Goal: Task Accomplishment & Management: Manage account settings

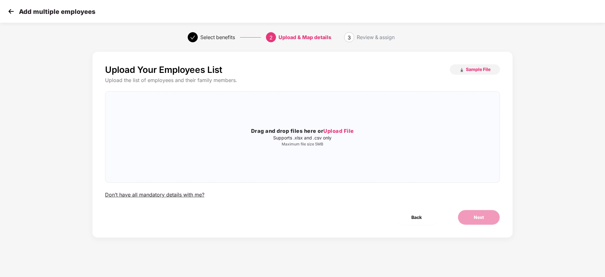
click at [8, 13] on img at bounding box center [10, 11] width 9 height 9
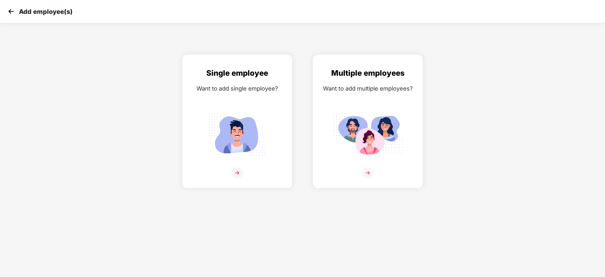
click at [10, 16] on img at bounding box center [10, 11] width 9 height 9
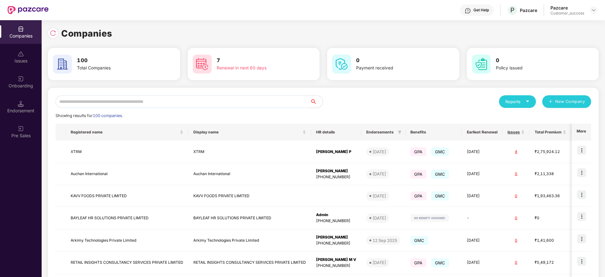
click at [19, 90] on div "Onboarding" at bounding box center [21, 82] width 42 height 24
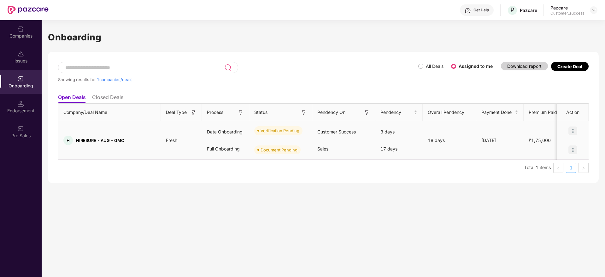
click at [577, 129] on img at bounding box center [572, 131] width 9 height 9
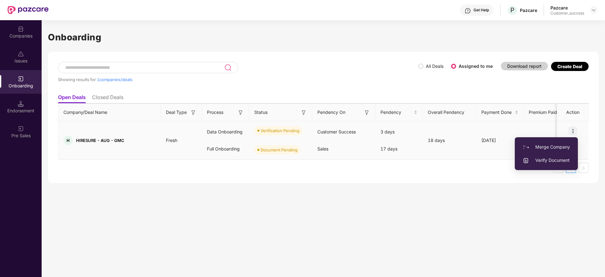
click at [555, 155] on li "Verify Document" at bounding box center [546, 160] width 63 height 13
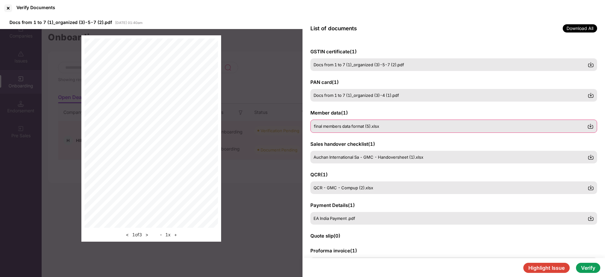
click at [352, 128] on span "final members data format (5).xlsx" at bounding box center [346, 126] width 65 height 5
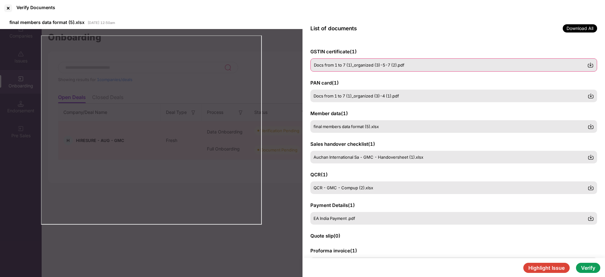
click at [370, 71] on div "Docs from 1 to 7 (1)_organized (3)-5-7 (2).pdf" at bounding box center [453, 64] width 287 height 13
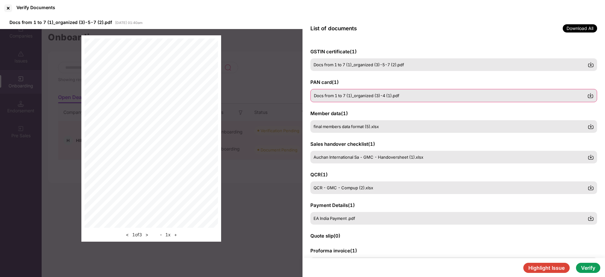
click at [363, 96] on span "Docs from 1 to 7 (1)_organized (3)-4 (1).pdf" at bounding box center [356, 95] width 85 height 5
click at [591, 65] on img at bounding box center [590, 65] width 6 height 6
click at [593, 95] on img at bounding box center [590, 95] width 6 height 6
click at [593, 127] on img at bounding box center [590, 126] width 6 height 6
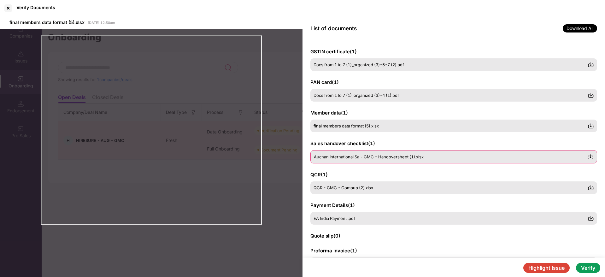
click at [593, 157] on img at bounding box center [590, 157] width 6 height 6
click at [592, 187] on img at bounding box center [590, 187] width 6 height 6
click at [589, 216] on img at bounding box center [590, 218] width 6 height 6
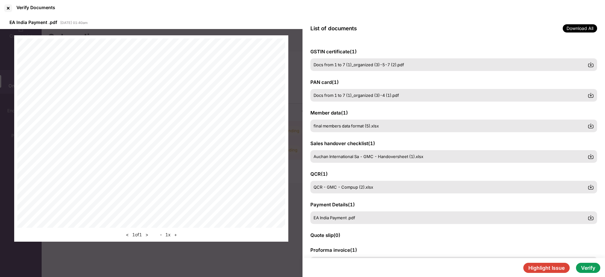
scroll to position [0, 1]
click at [591, 271] on button "Verify" at bounding box center [588, 268] width 24 height 10
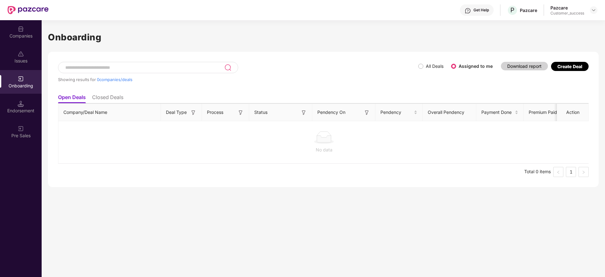
click at [9, 38] on div "Companies" at bounding box center [21, 36] width 42 height 6
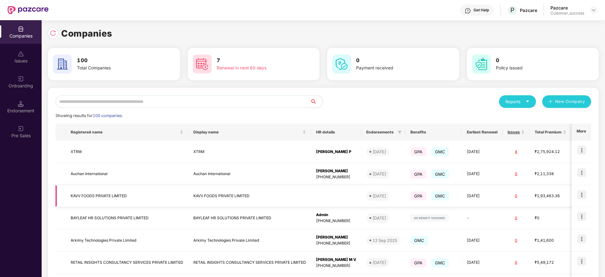
scroll to position [13, 0]
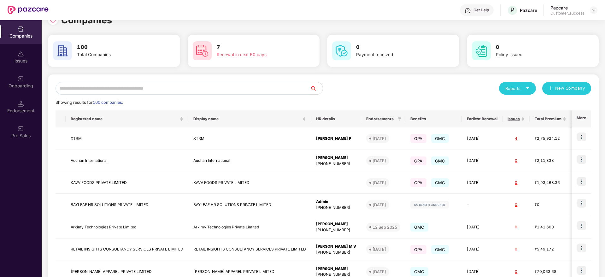
click at [81, 89] on input "text" at bounding box center [183, 88] width 255 height 13
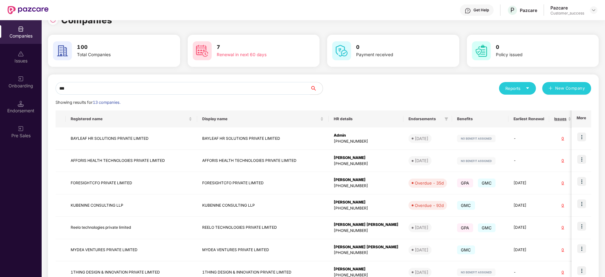
scroll to position [0, 0]
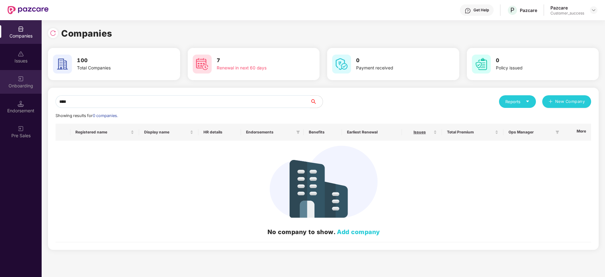
type input "****"
click at [23, 84] on div "Onboarding" at bounding box center [21, 86] width 42 height 6
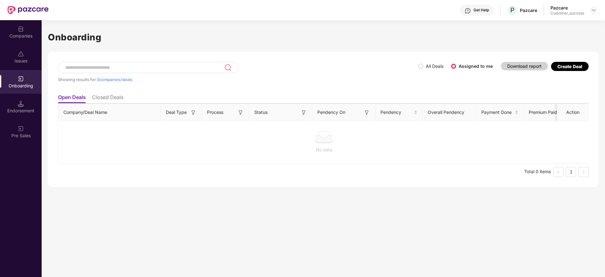
click at [104, 71] on div at bounding box center [148, 67] width 180 height 11
type input "****"
click at [17, 27] on div "Companies" at bounding box center [21, 32] width 42 height 24
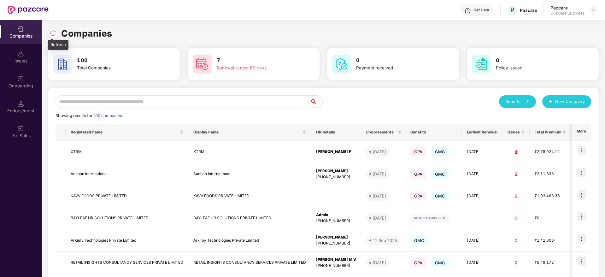
click at [48, 36] on div at bounding box center [54, 32] width 13 height 12
click at [52, 36] on img at bounding box center [53, 33] width 6 height 6
click at [111, 105] on input "text" at bounding box center [183, 101] width 255 height 13
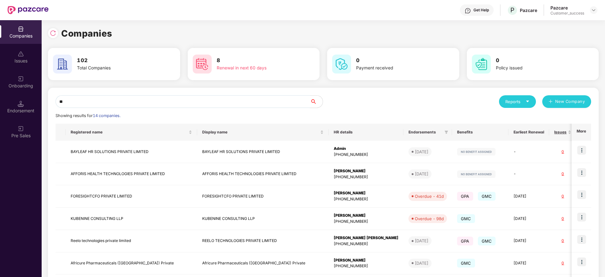
type input "*"
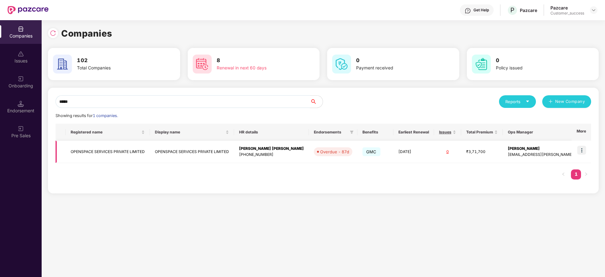
type input "*****"
click at [177, 148] on td "OPENSPACE SERVICES PRIVATE LIMITED" at bounding box center [192, 152] width 84 height 22
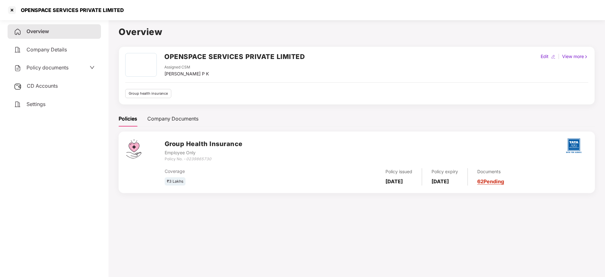
click at [38, 85] on span "CD Accounts" at bounding box center [42, 86] width 31 height 6
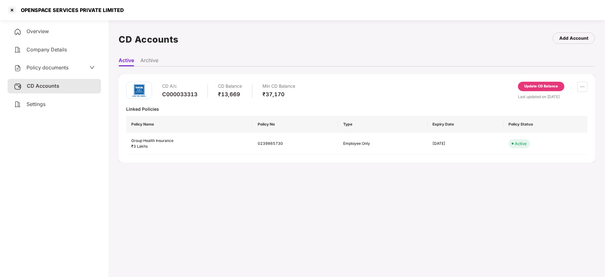
click at [39, 71] on div "Policy documents" at bounding box center [41, 68] width 55 height 8
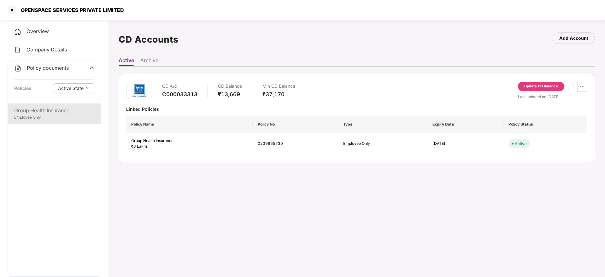
click at [23, 120] on div "Employee Only" at bounding box center [54, 118] width 80 height 6
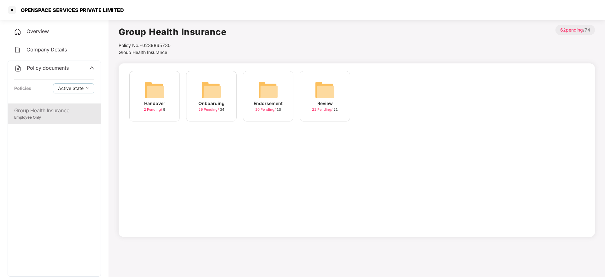
click at [198, 112] on div "29 Pending / 34" at bounding box center [211, 109] width 26 height 5
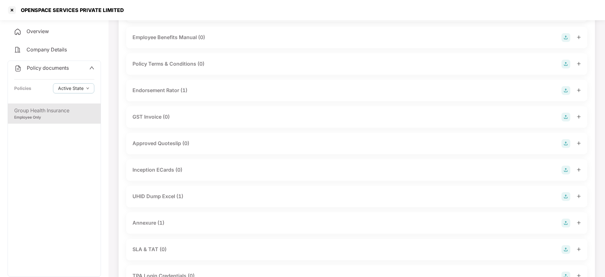
scroll to position [157, 0]
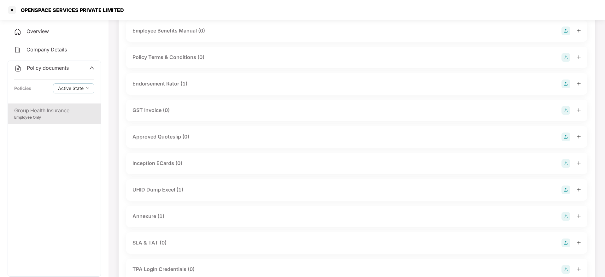
click at [164, 188] on div "UHID Dump Excel (1)" at bounding box center [157, 190] width 51 height 8
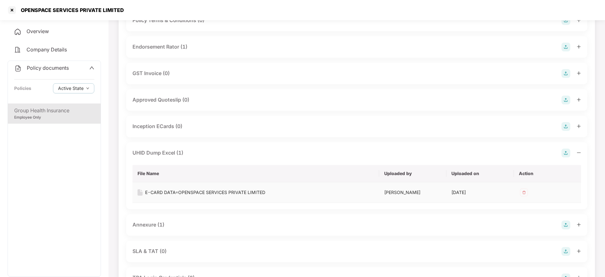
scroll to position [197, 0]
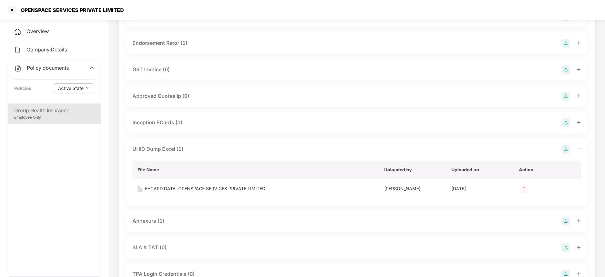
click at [181, 220] on div "Annexure (1)" at bounding box center [356, 221] width 449 height 9
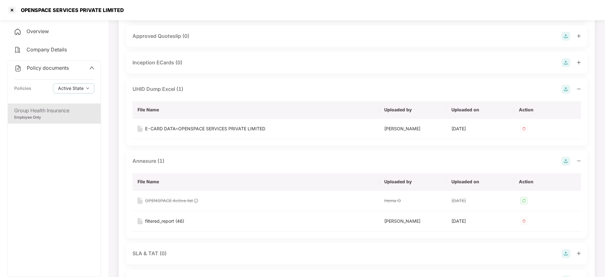
scroll to position [343, 0]
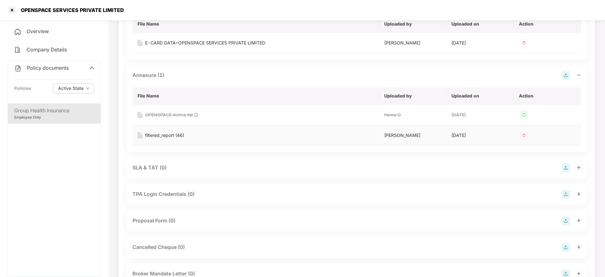
click at [526, 134] on img at bounding box center [524, 135] width 10 height 10
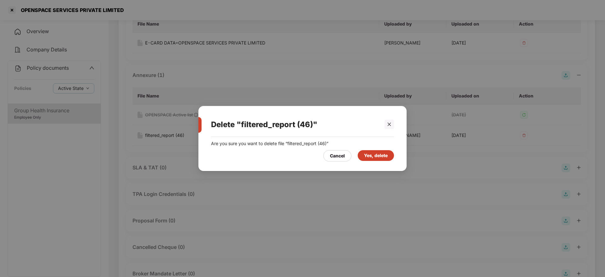
click at [370, 158] on div "Yes, delete" at bounding box center [376, 155] width 24 height 7
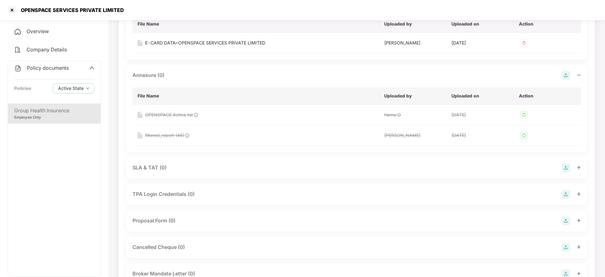
click at [568, 75] on img at bounding box center [566, 75] width 9 height 9
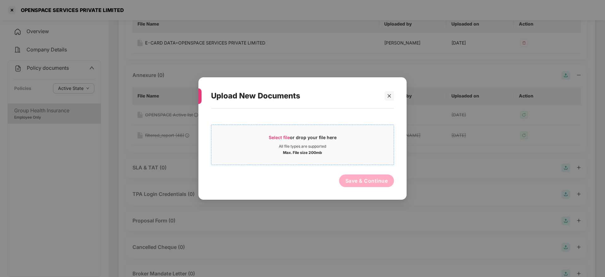
click at [284, 137] on span "Select file" at bounding box center [279, 137] width 21 height 5
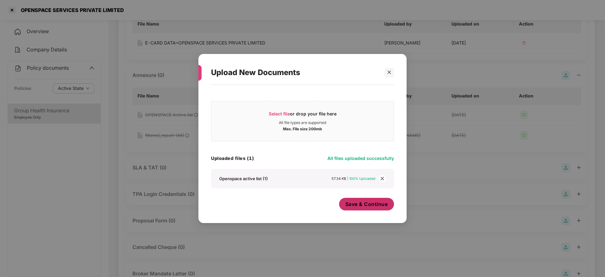
click at [380, 206] on span "Save & Continue" at bounding box center [366, 204] width 43 height 7
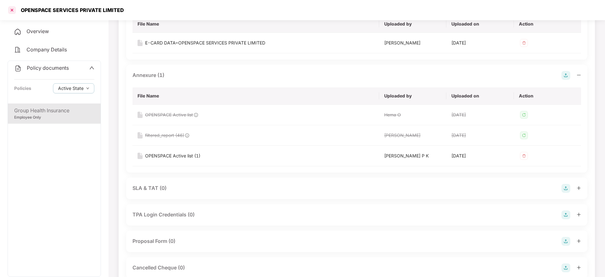
click at [14, 8] on div at bounding box center [12, 10] width 10 height 10
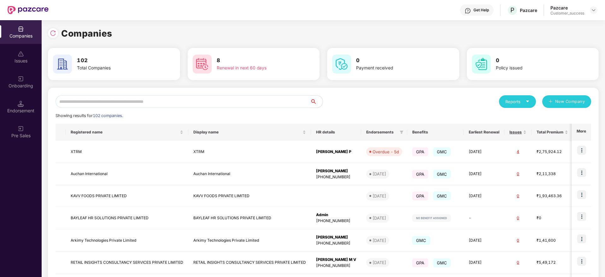
scroll to position [0, 0]
click at [82, 100] on input "text" at bounding box center [183, 101] width 255 height 13
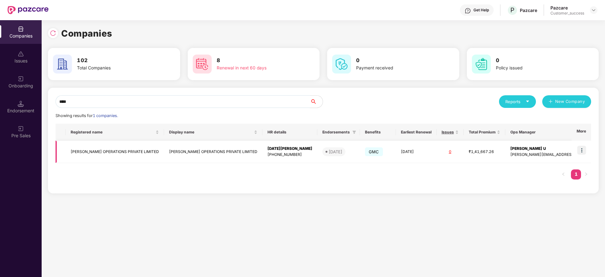
type input "****"
click at [586, 153] on img at bounding box center [581, 150] width 9 height 9
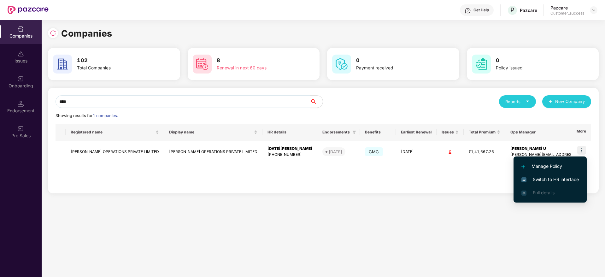
click at [564, 180] on span "Switch to HR interface" at bounding box center [549, 179] width 57 height 7
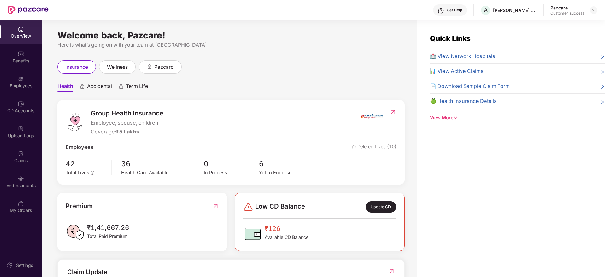
click at [18, 183] on div "Endorsements" at bounding box center [21, 185] width 42 height 6
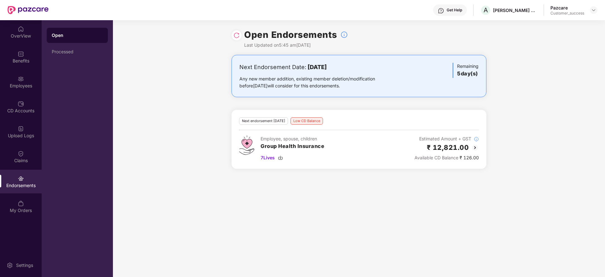
click at [476, 145] on img at bounding box center [475, 148] width 8 height 8
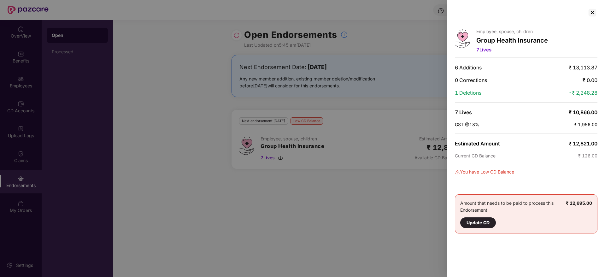
click at [354, 190] on div at bounding box center [302, 138] width 605 height 277
click at [594, 14] on div at bounding box center [592, 13] width 10 height 10
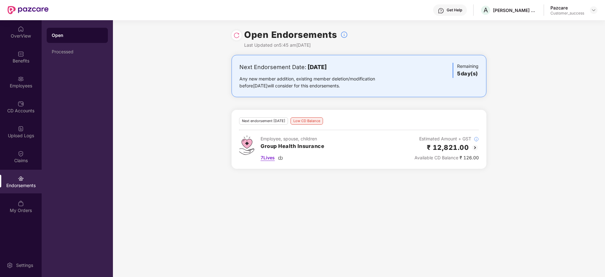
click at [283, 157] on img at bounding box center [280, 157] width 5 height 5
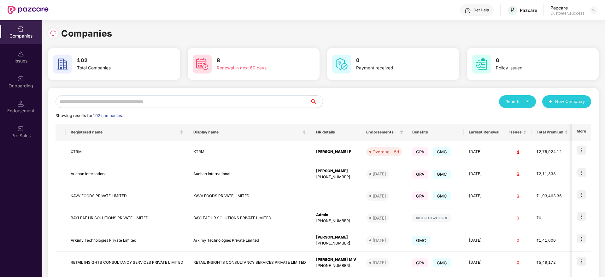
click at [168, 101] on input "text" at bounding box center [183, 101] width 255 height 13
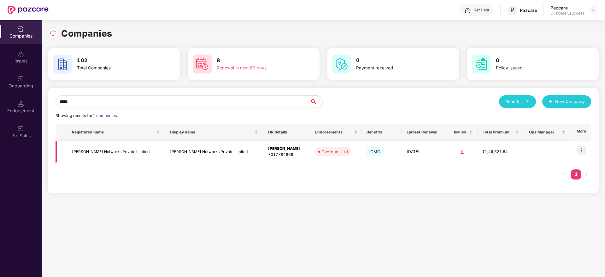
type input "*****"
click at [585, 147] on img at bounding box center [581, 150] width 9 height 9
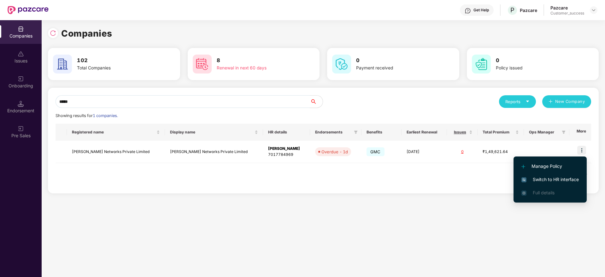
click at [563, 176] on span "Switch to HR interface" at bounding box center [549, 179] width 57 height 7
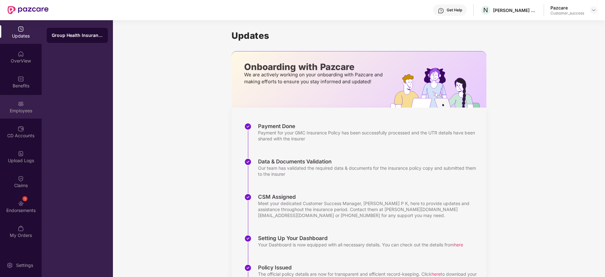
click at [26, 113] on div "Employees" at bounding box center [21, 111] width 42 height 6
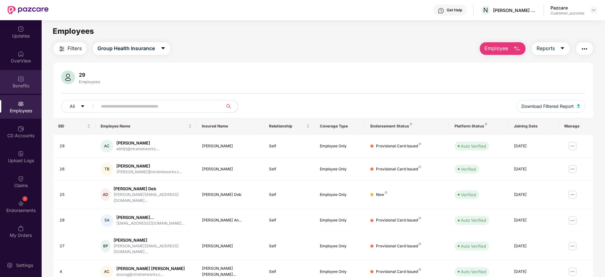
click at [31, 90] on div "Benefits" at bounding box center [21, 82] width 42 height 24
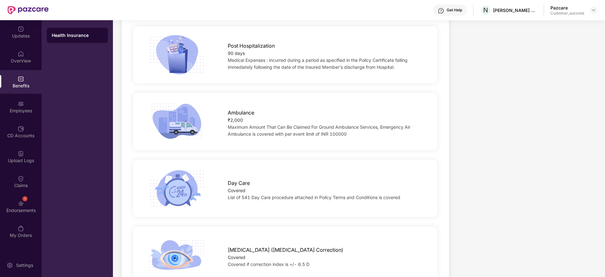
scroll to position [468, 0]
click at [253, 194] on span "List of 541 Day Care procedure attached in Policy Terms and Conditions is cover…" at bounding box center [314, 196] width 173 height 5
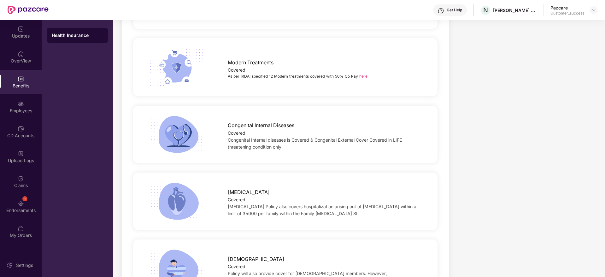
scroll to position [960, 0]
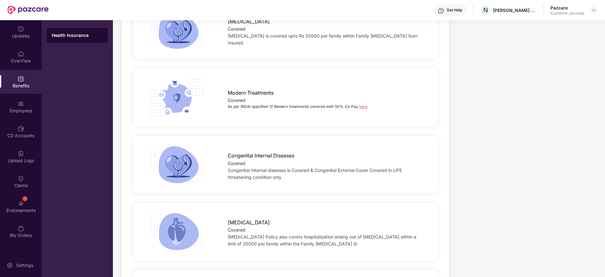
click at [363, 104] on div "As per IRDAI specified 12 Modern treatments covered with 50% Co­ Pay here" at bounding box center [326, 107] width 196 height 6
click at [362, 104] on link "here" at bounding box center [363, 106] width 8 height 5
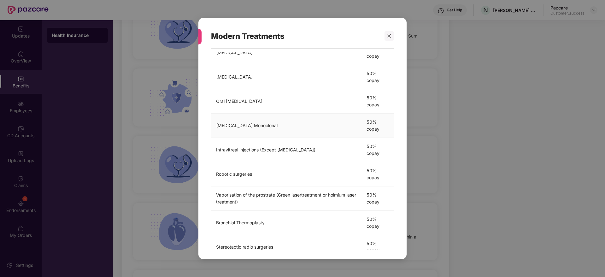
scroll to position [76, 0]
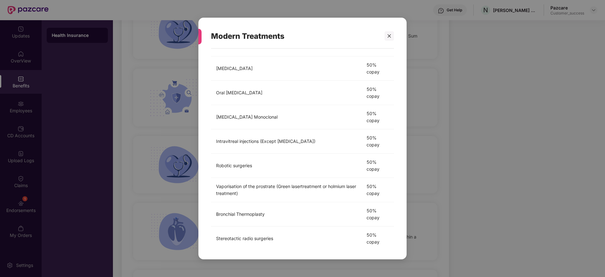
click at [460, 139] on div "Modern Treatments As per IRDAI 12 Modern Treatments covered with 50% Co­pay Tre…" at bounding box center [302, 138] width 605 height 277
drag, startPoint x: 460, startPoint y: 139, endPoint x: 390, endPoint y: 35, distance: 125.5
click at [390, 35] on div "Modern Treatments As per IRDAI 12 Modern Treatments covered with 50% Co­pay Tre…" at bounding box center [302, 138] width 605 height 277
click at [390, 35] on icon "close" at bounding box center [389, 36] width 4 height 4
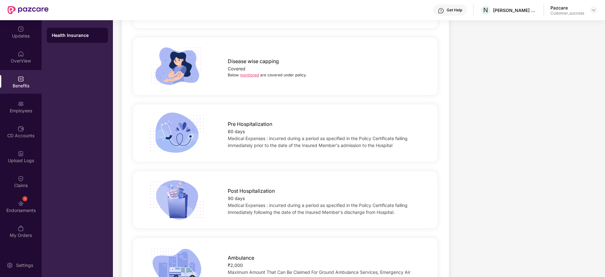
scroll to position [0, 0]
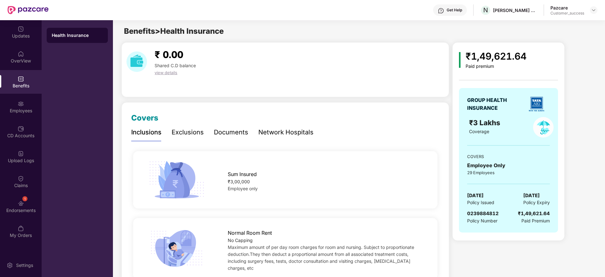
click at [194, 135] on div "Exclusions" at bounding box center [188, 132] width 32 height 10
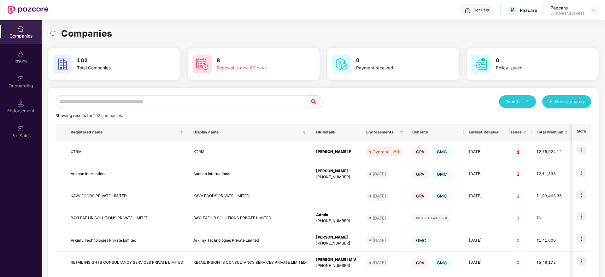
click at [114, 100] on input "text" at bounding box center [183, 101] width 255 height 13
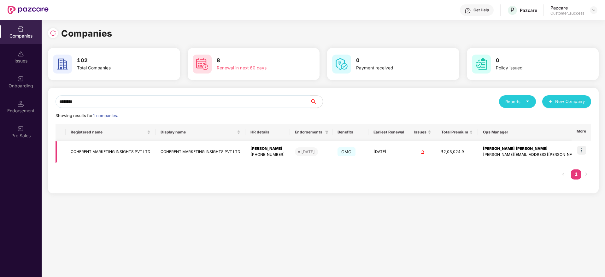
type input "********"
click at [245, 157] on td "COHERENT MARKETING INSIGHTS PVT LTD" at bounding box center [201, 152] width 90 height 22
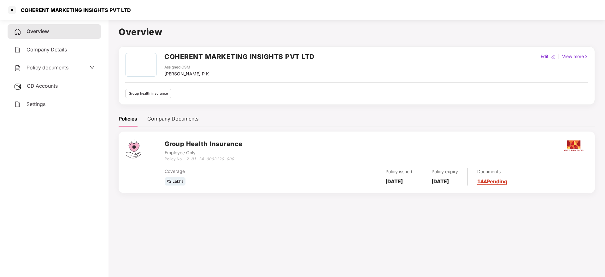
click at [238, 54] on h2 "COHERENT MARKETING INSIGHTS PVT LTD" at bounding box center [239, 56] width 150 height 10
copy h2 "COHERENT MARKETING INSIGHTS PVT LTD"
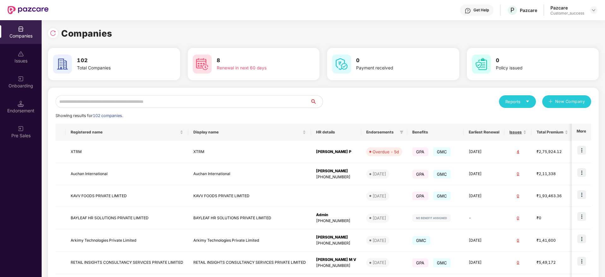
click at [96, 98] on input "text" at bounding box center [183, 101] width 255 height 13
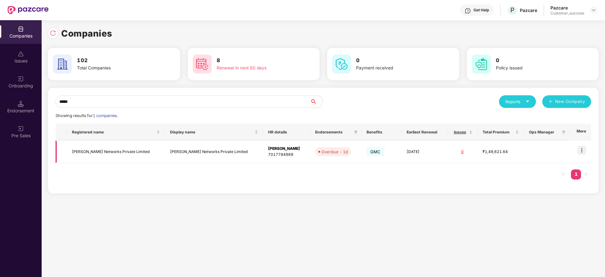
type input "*****"
click at [581, 153] on img at bounding box center [581, 150] width 9 height 9
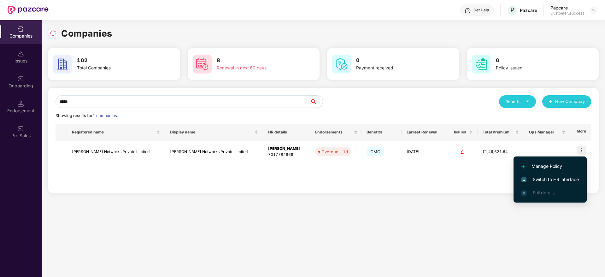
click at [545, 180] on span "Switch to HR interface" at bounding box center [549, 179] width 57 height 7
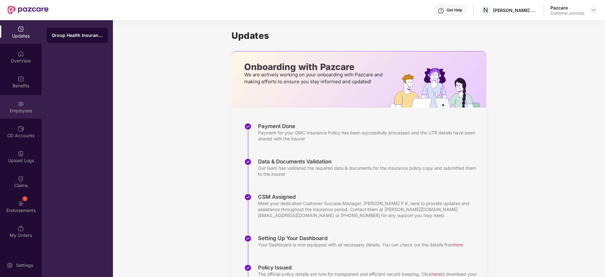
click at [33, 113] on div "Employees" at bounding box center [21, 111] width 42 height 6
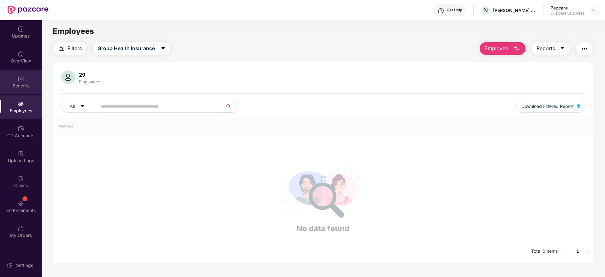
click at [28, 86] on div "Benefits" at bounding box center [21, 86] width 42 height 6
